Goal: Navigation & Orientation: Find specific page/section

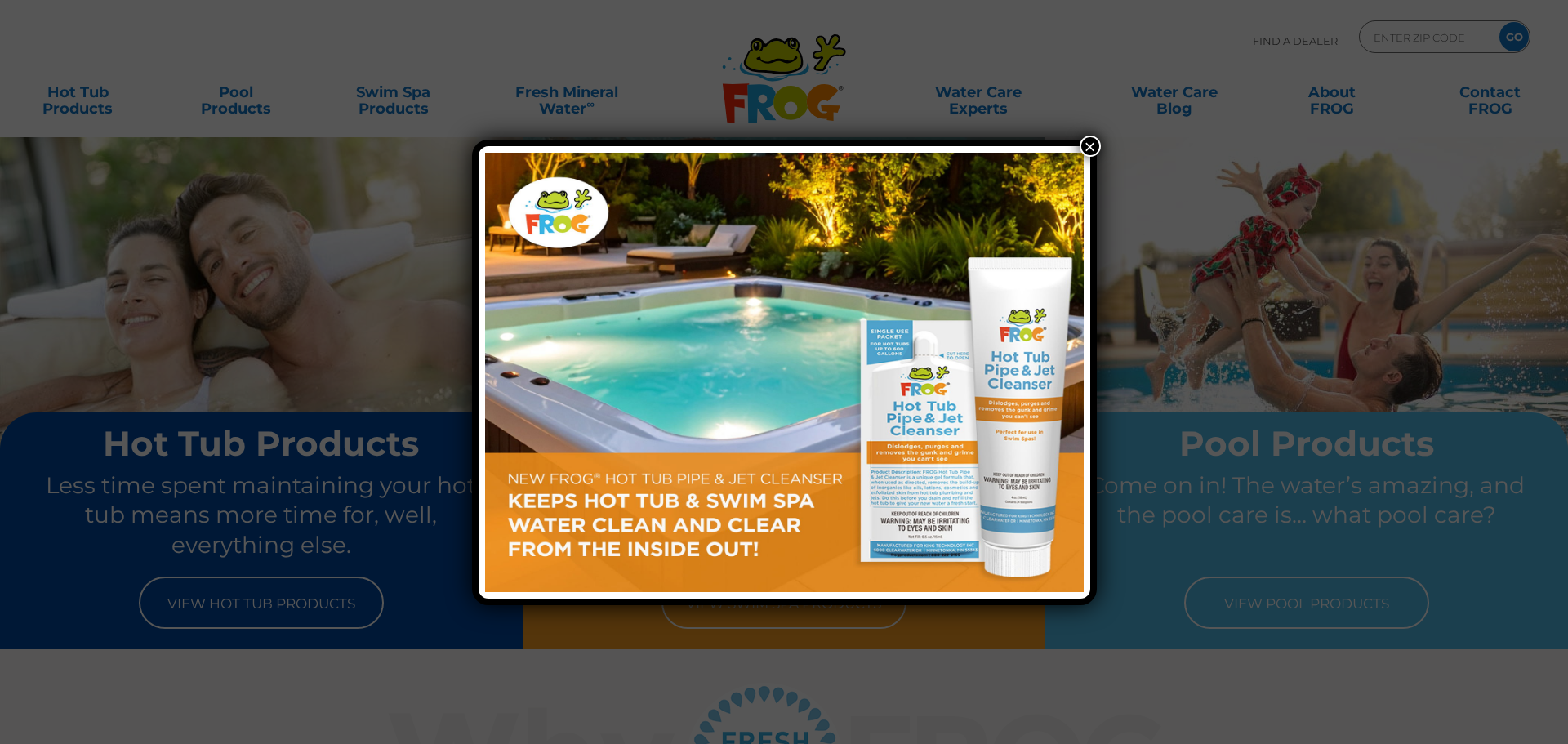
click at [1183, 48] on div "×" at bounding box center [784, 372] width 1568 height 744
click at [1094, 148] on button "×" at bounding box center [1090, 146] width 21 height 21
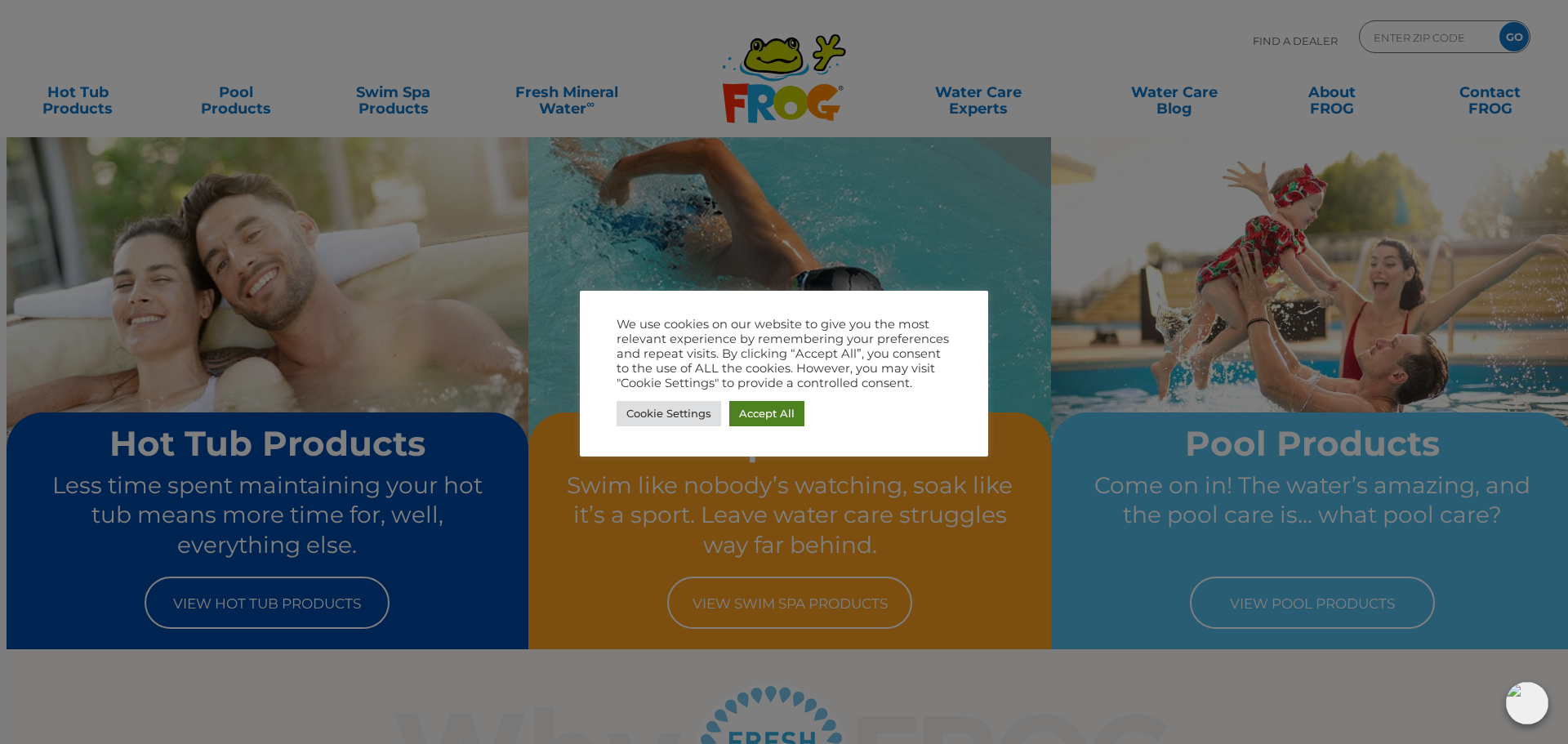
click at [779, 422] on link "Accept All" at bounding box center [767, 413] width 75 height 26
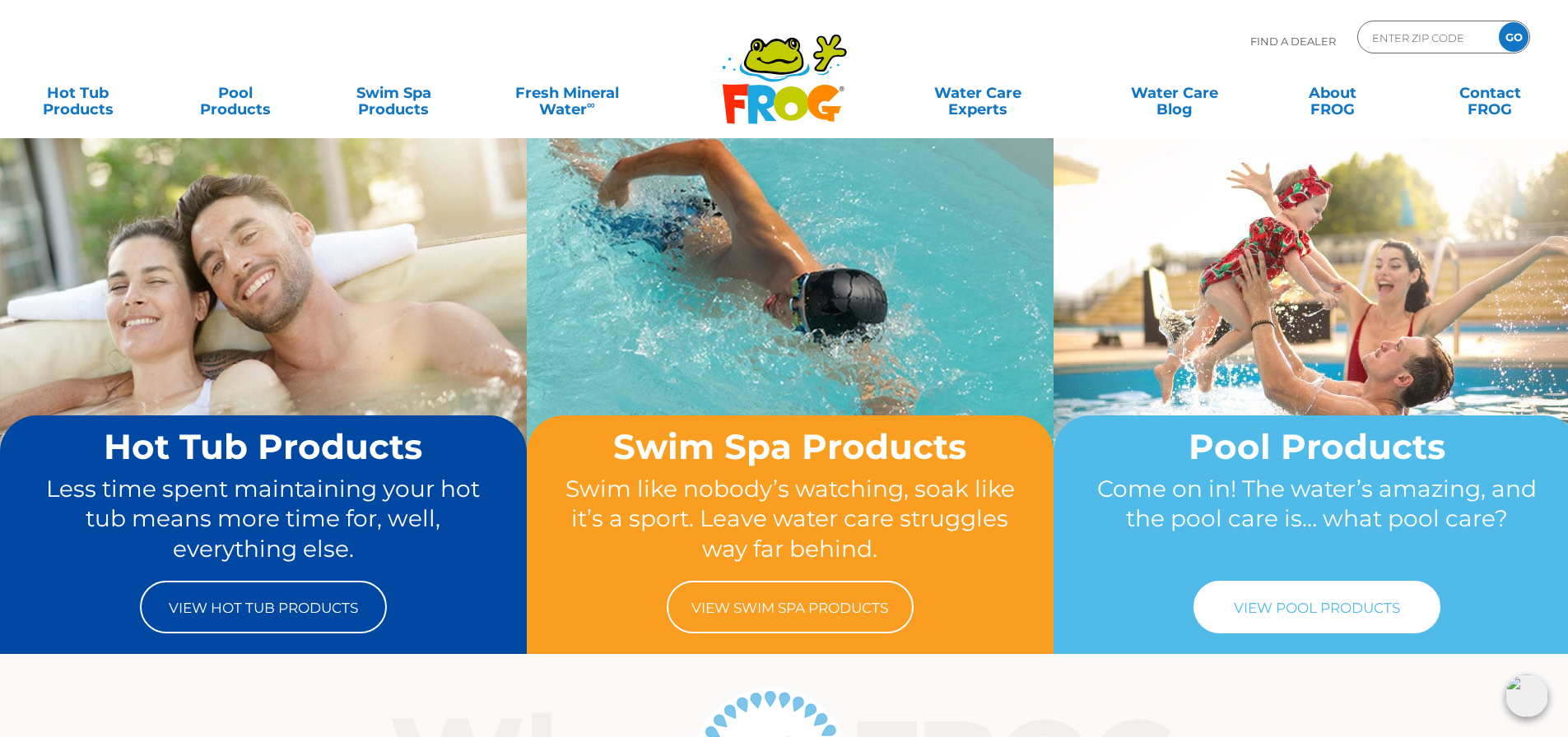
click at [1337, 606] on link "View Pool Products" at bounding box center [1317, 607] width 247 height 53
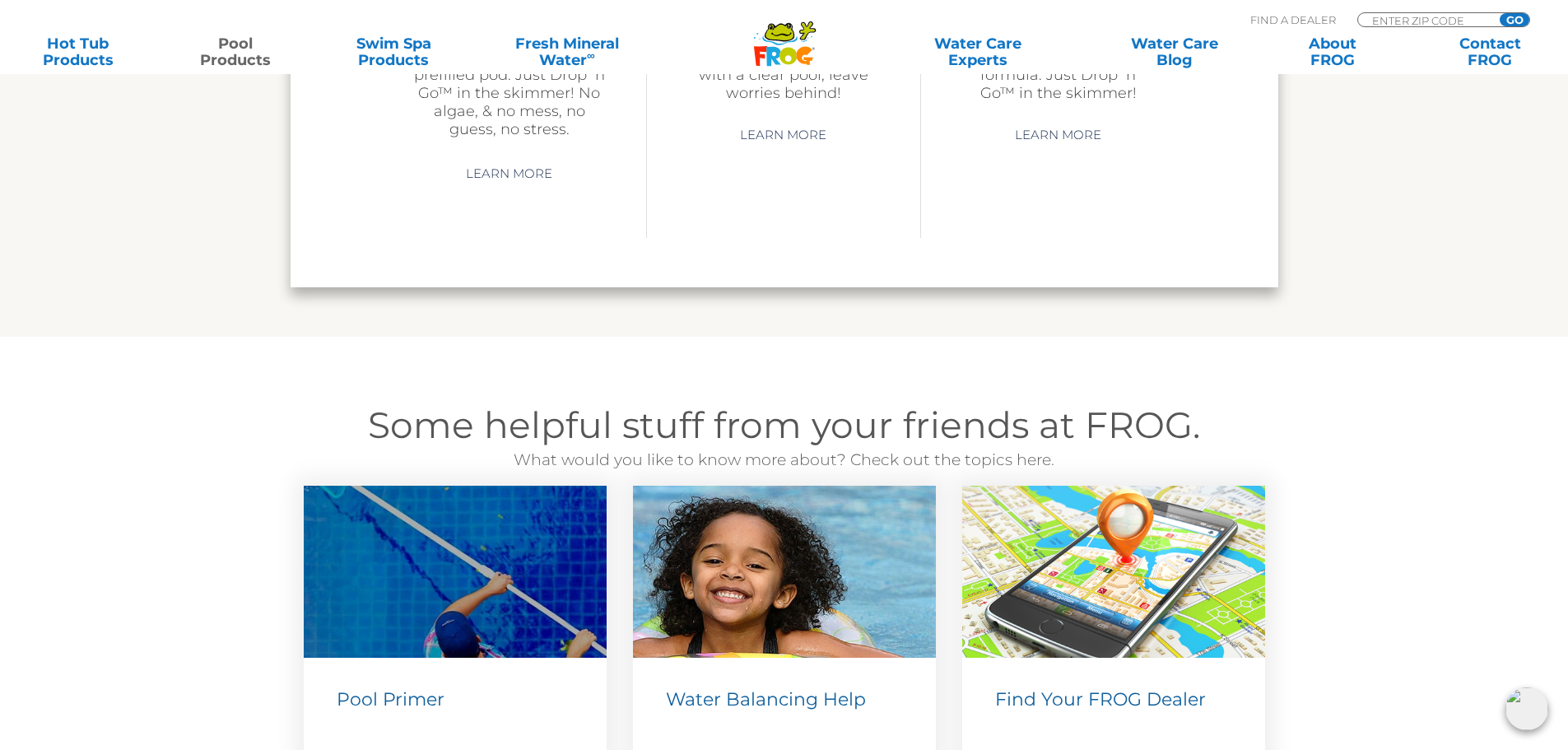
scroll to position [5681, 0]
